Goal: Find specific page/section: Find specific page/section

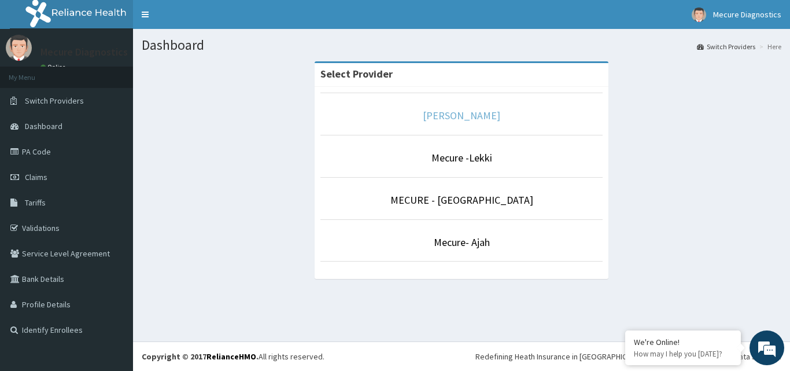
click at [457, 114] on link "[PERSON_NAME]" at bounding box center [461, 115] width 77 height 13
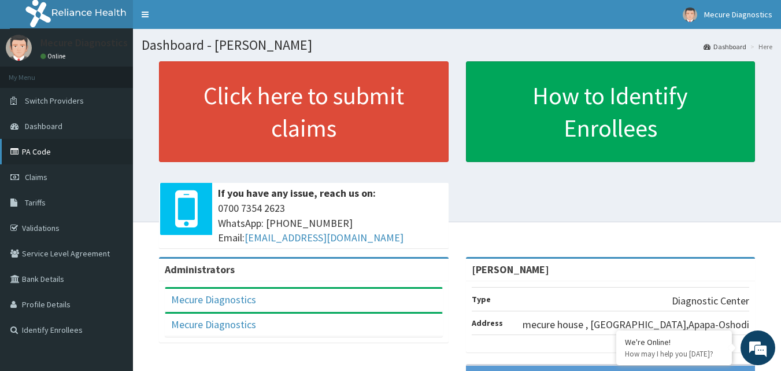
click at [35, 155] on link "PA Code" at bounding box center [66, 151] width 133 height 25
